Goal: Participate in discussion: Engage in conversation with other users on a specific topic

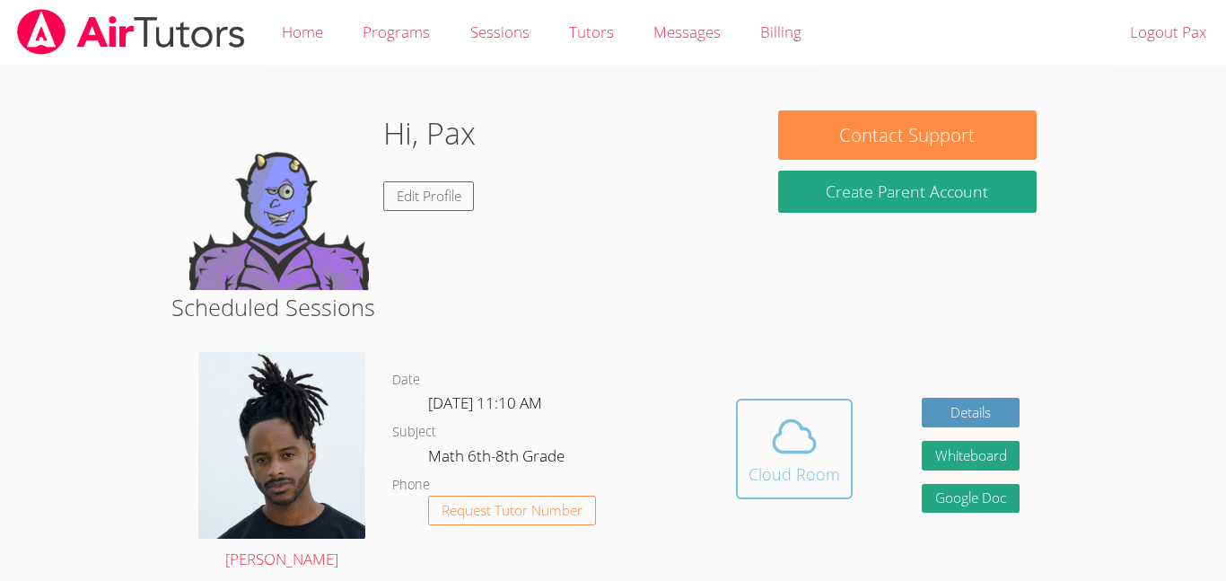
click at [769, 478] on div "Cloud Room" at bounding box center [795, 473] width 92 height 25
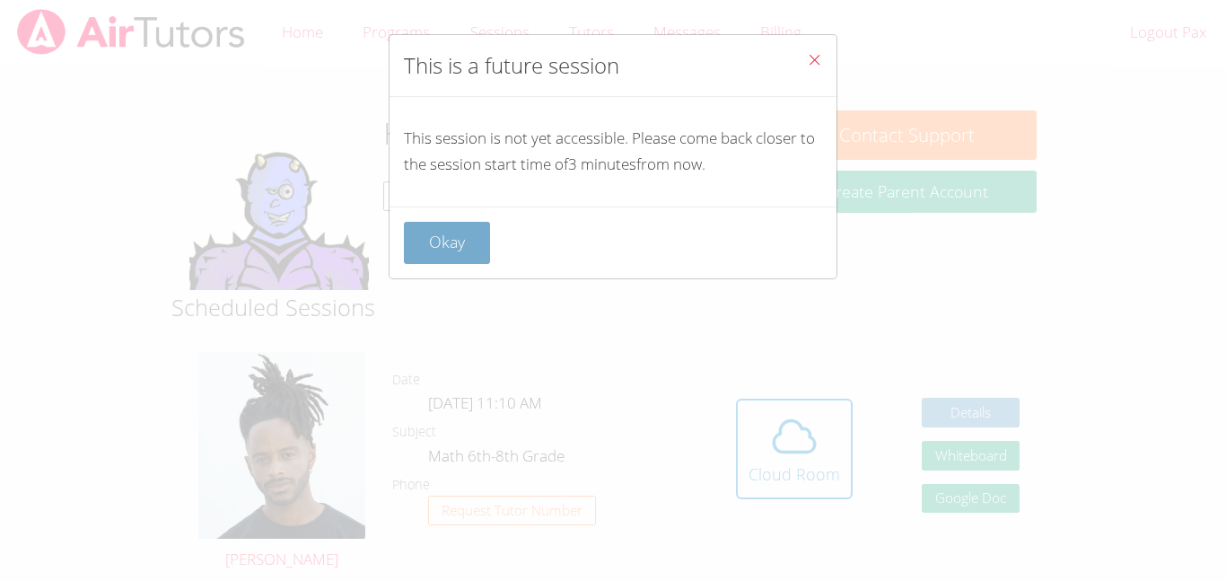
click at [462, 236] on button "Okay" at bounding box center [447, 243] width 86 height 42
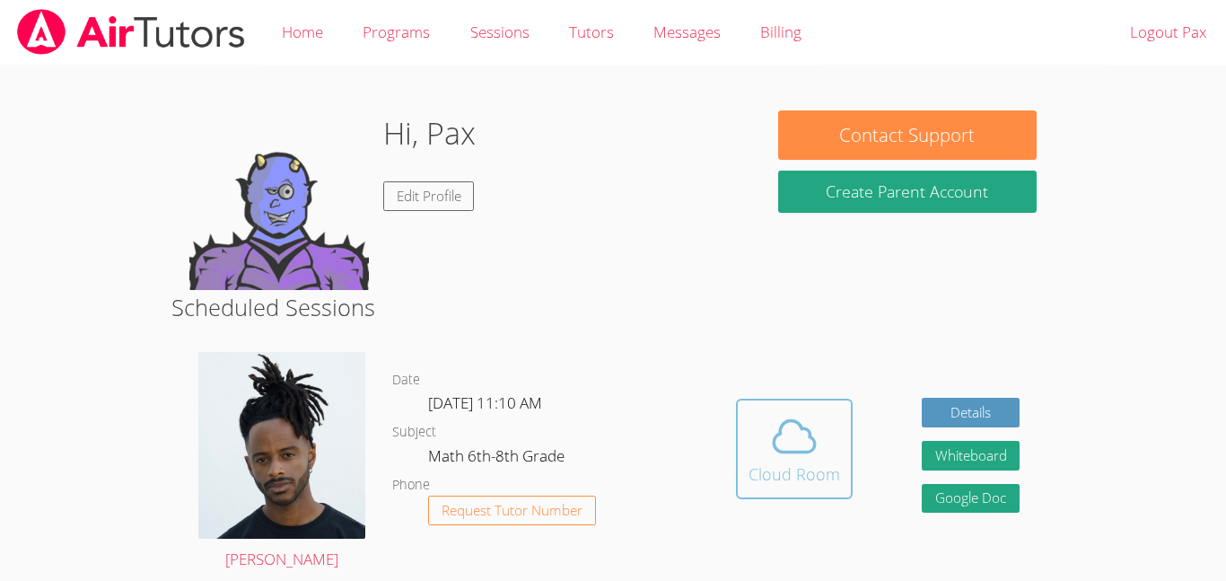
click at [749, 472] on div "Cloud Room" at bounding box center [795, 473] width 92 height 25
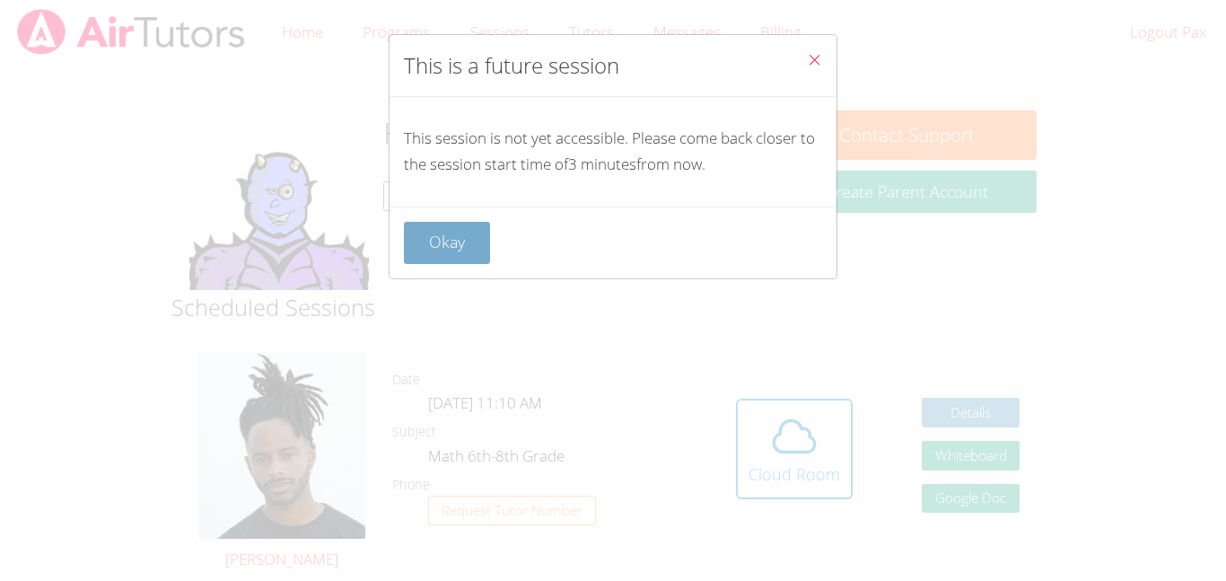
click at [466, 239] on button "Okay" at bounding box center [447, 243] width 86 height 42
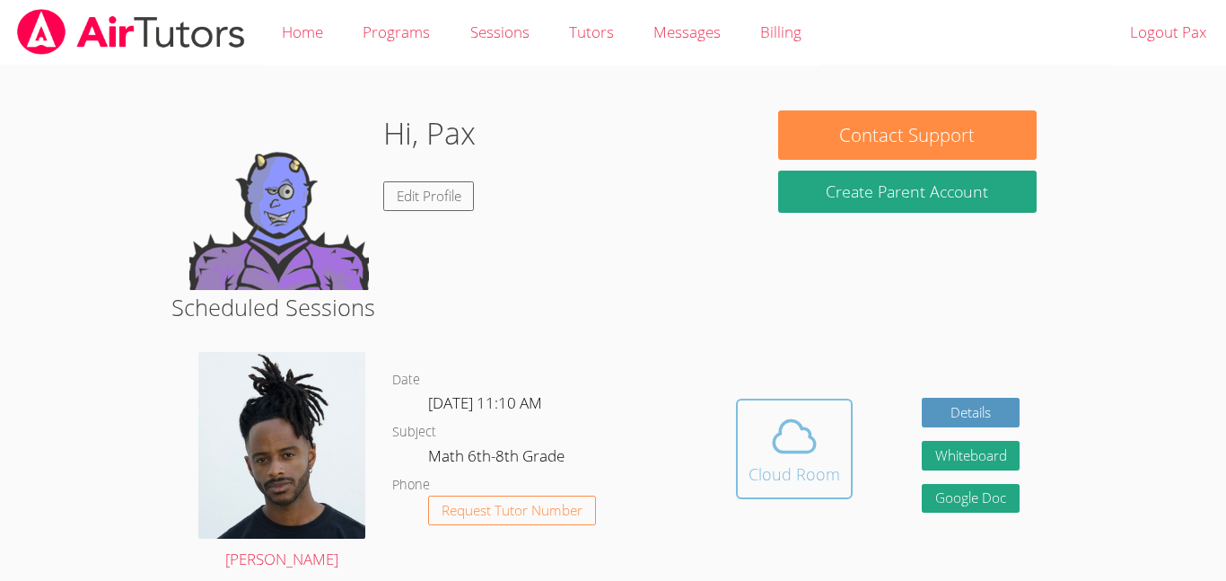
click at [771, 462] on div "Cloud Room" at bounding box center [795, 473] width 92 height 25
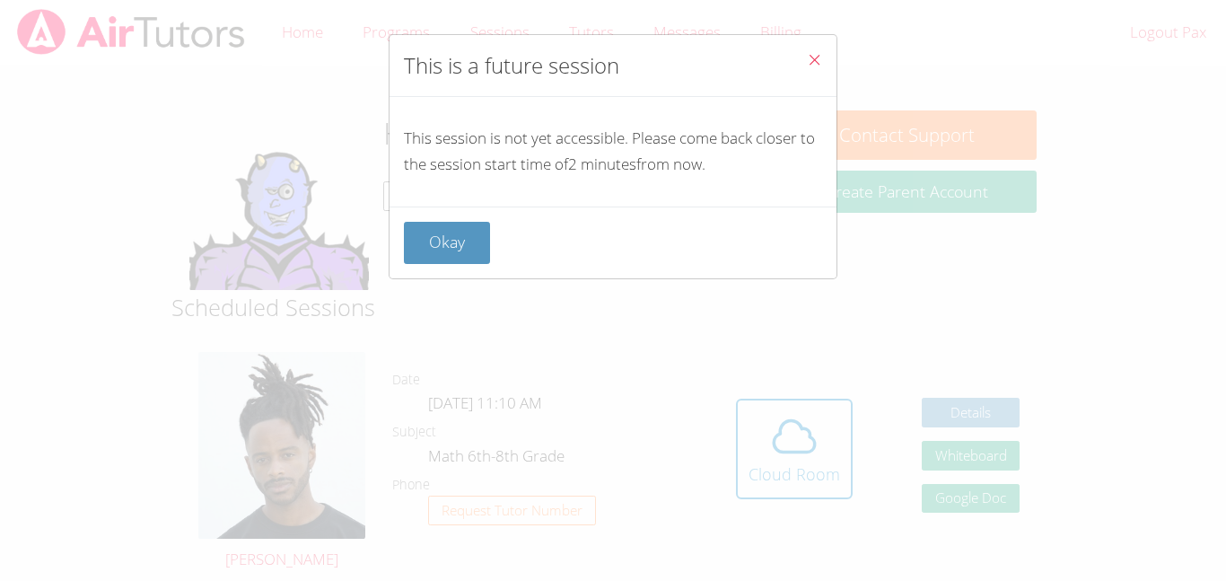
click at [825, 65] on button "Close" at bounding box center [814, 62] width 44 height 55
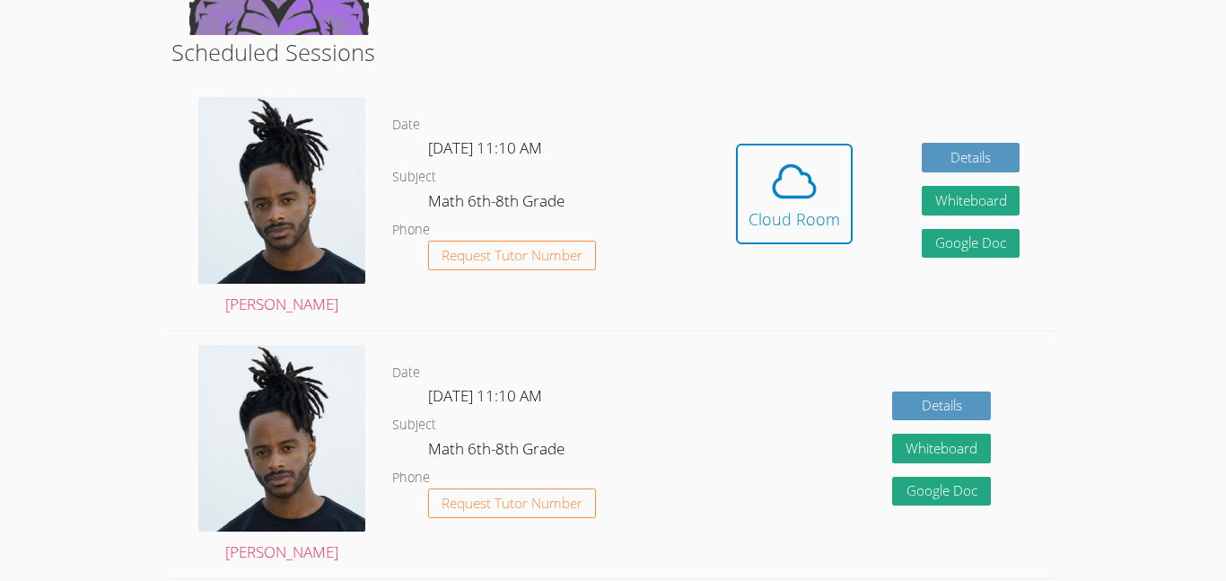
scroll to position [243, 0]
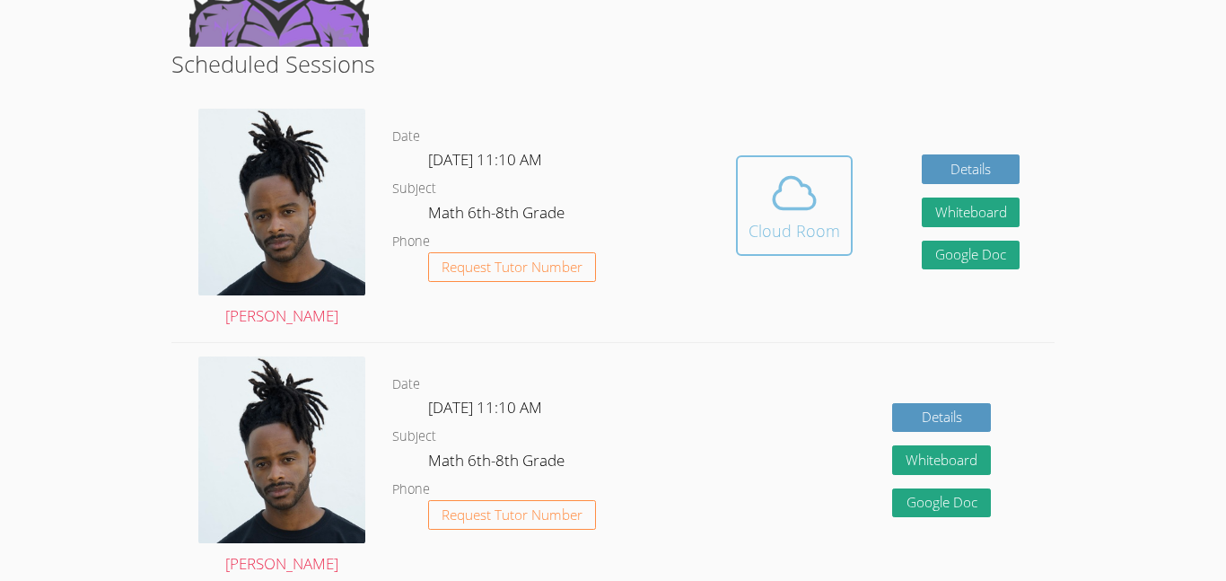
click at [788, 178] on icon at bounding box center [794, 192] width 41 height 31
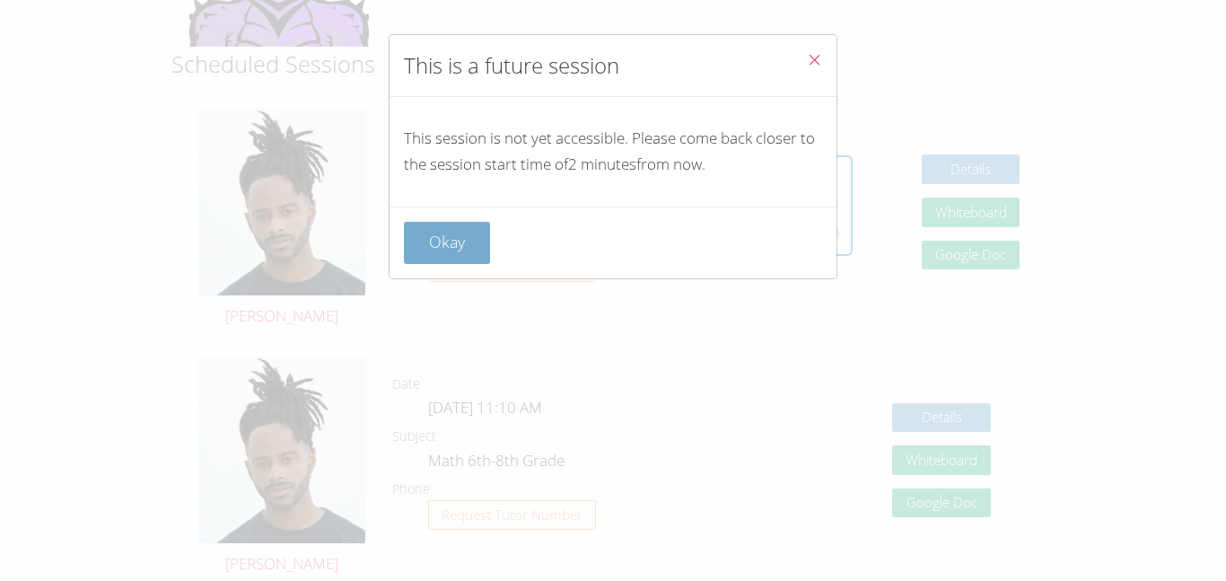
click at [440, 254] on button "Okay" at bounding box center [447, 243] width 86 height 42
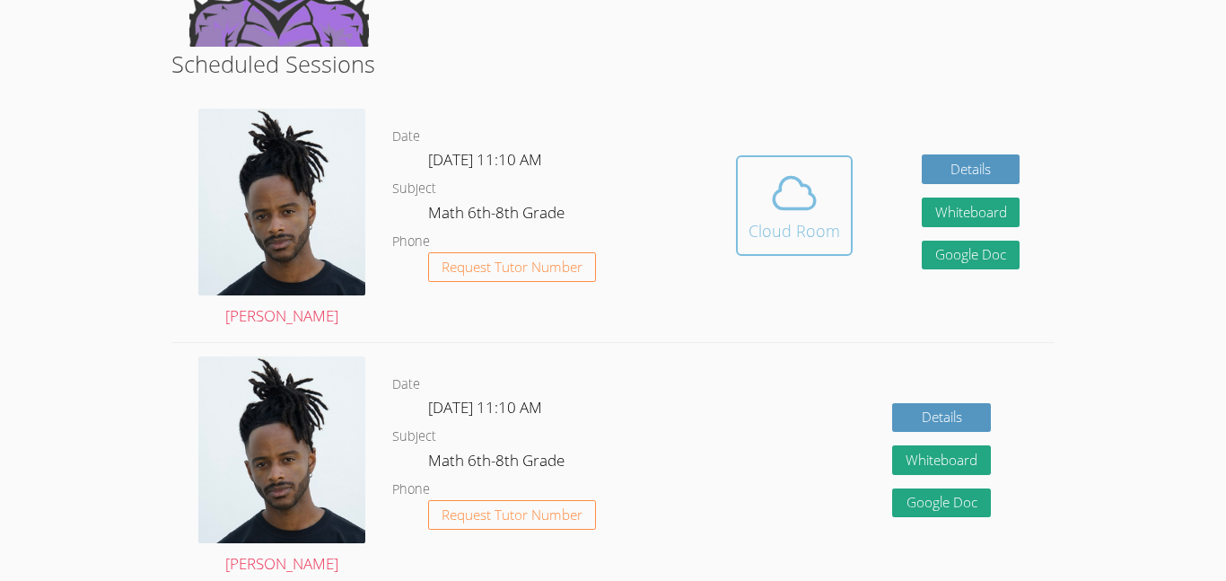
click at [779, 188] on icon at bounding box center [794, 192] width 41 height 31
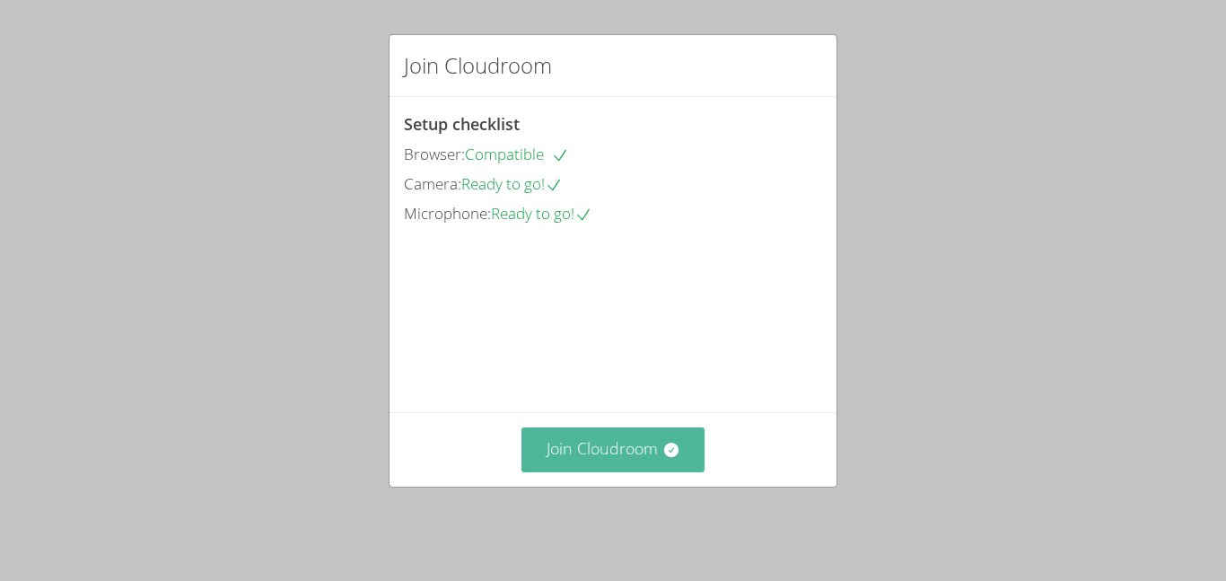
click at [656, 450] on button "Join Cloudroom" at bounding box center [613, 449] width 184 height 44
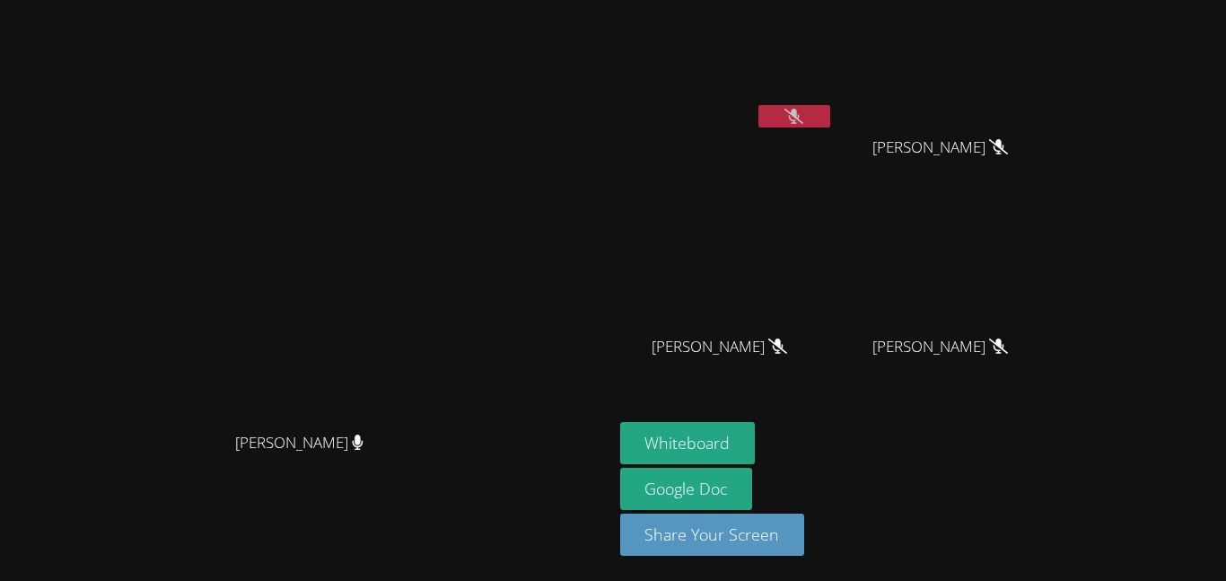
click at [830, 111] on button at bounding box center [794, 116] width 72 height 22
click at [756, 426] on button "Whiteboard" at bounding box center [688, 443] width 136 height 42
click at [830, 118] on button at bounding box center [794, 116] width 72 height 22
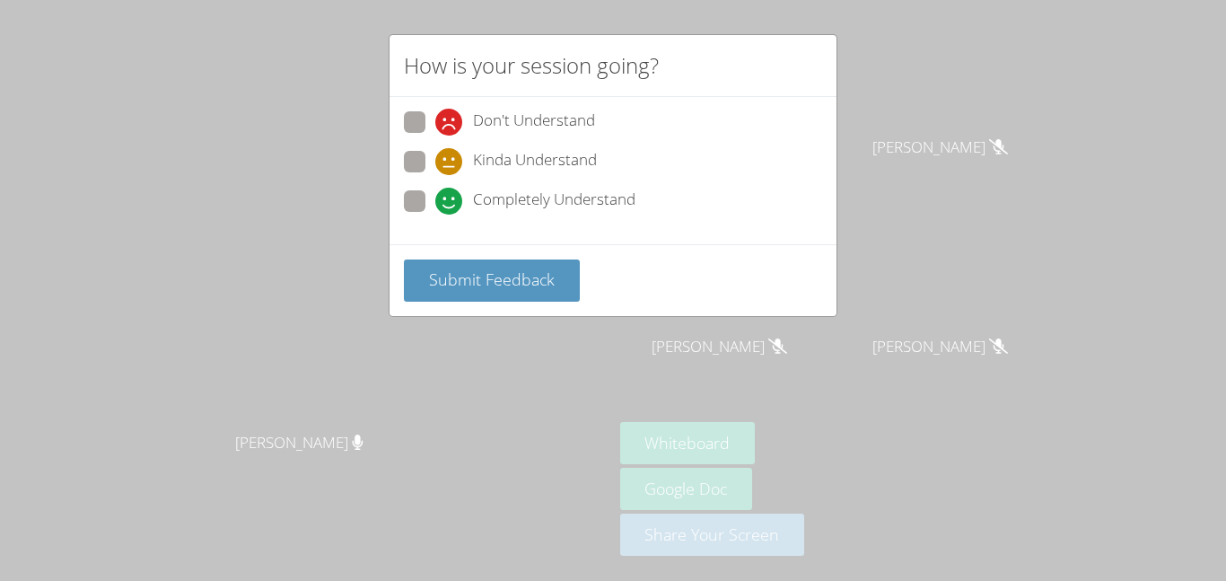
click at [435, 195] on icon at bounding box center [448, 201] width 27 height 27
click at [435, 195] on input "Completely Understand" at bounding box center [442, 197] width 15 height 15
radio input "true"
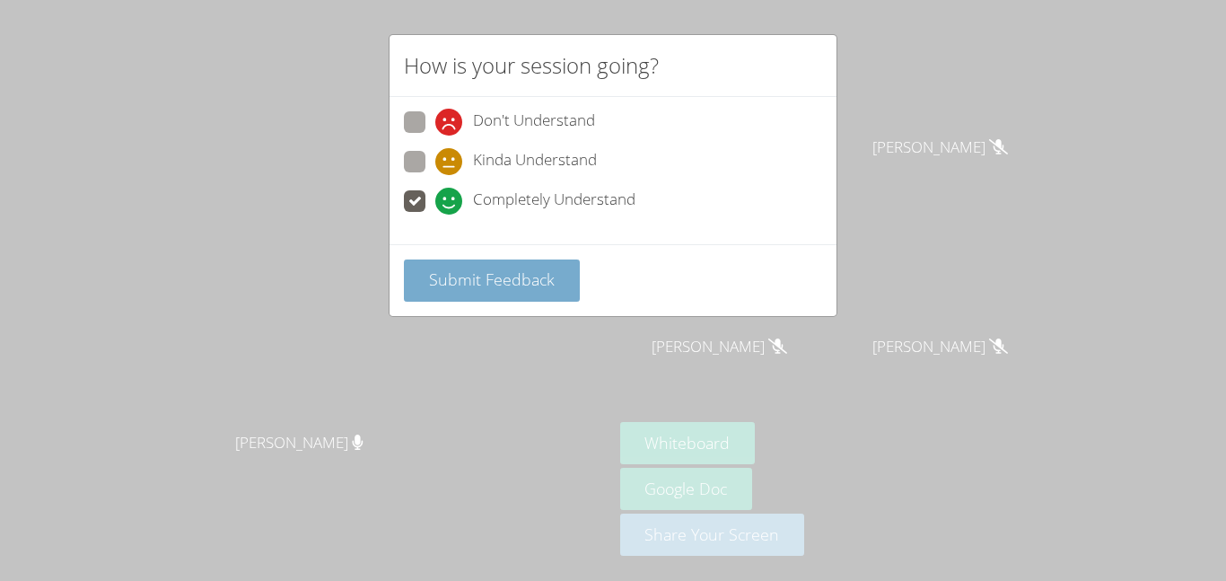
click at [451, 286] on span "Submit Feedback" at bounding box center [492, 279] width 126 height 22
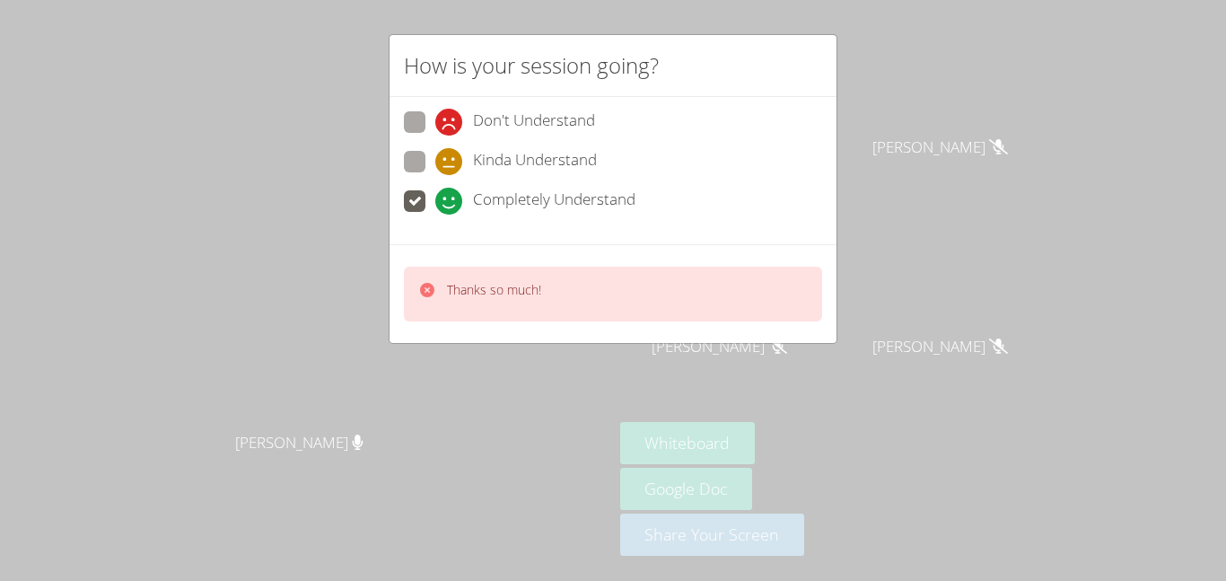
click at [428, 293] on icon at bounding box center [427, 290] width 14 height 14
